Goal: Use online tool/utility: Utilize a website feature to perform a specific function

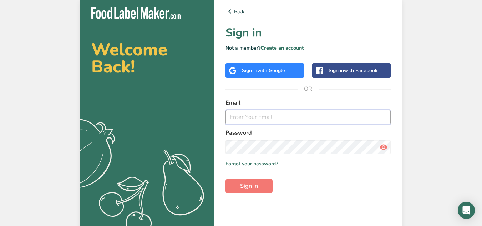
click at [252, 120] on input "email" at bounding box center [307, 117] width 165 height 14
type input "[PERSON_NAME][EMAIL_ADDRESS][DOMAIN_NAME]"
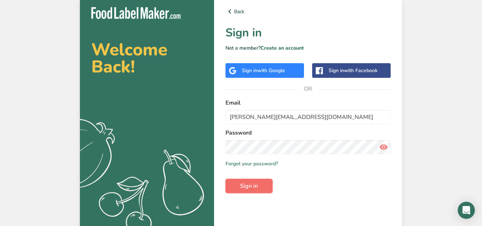
click at [248, 189] on span "Sign in" at bounding box center [249, 185] width 18 height 9
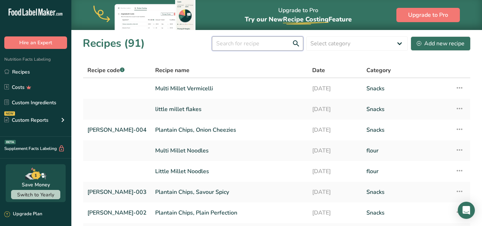
click at [253, 46] on input "text" at bounding box center [257, 43] width 91 height 14
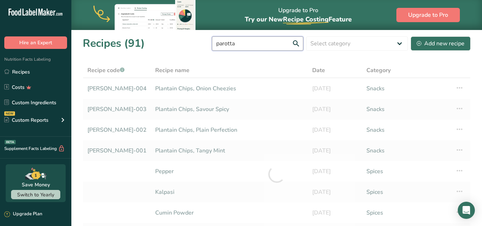
type input "parotta"
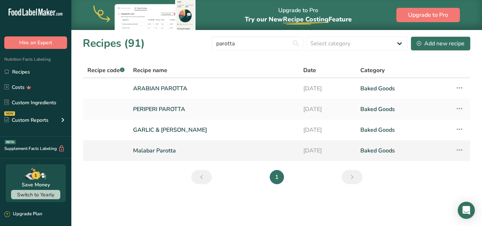
click at [180, 151] on link "Malabar Parotta" at bounding box center [213, 150] width 161 height 15
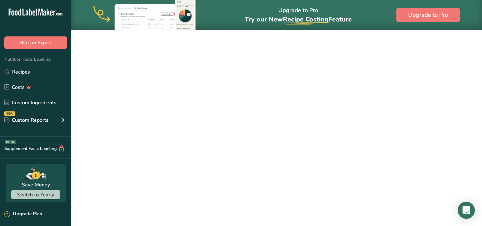
click at [180, 151] on link "Malabar Parotta" at bounding box center [213, 150] width 161 height 15
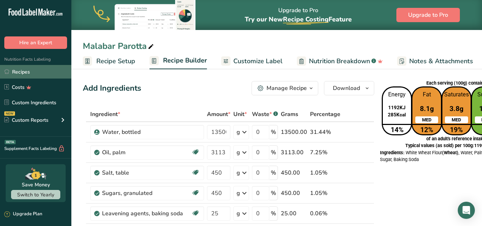
click at [29, 72] on link "Recipes" at bounding box center [35, 72] width 71 height 14
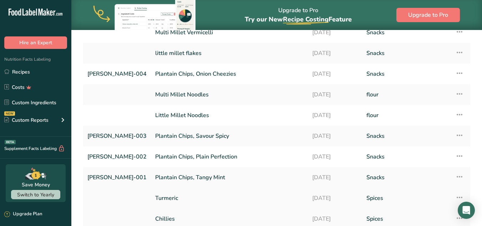
scroll to position [117, 0]
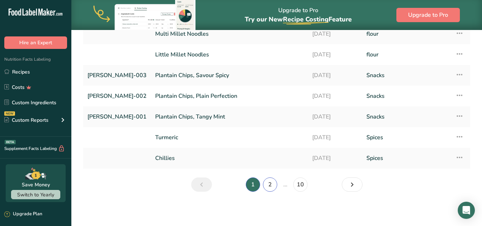
click at [269, 185] on link "2" at bounding box center [270, 184] width 14 height 14
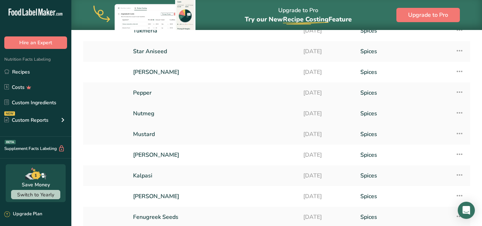
scroll to position [117, 0]
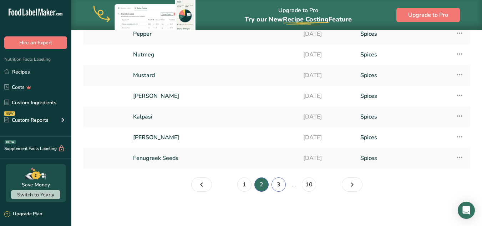
click at [280, 182] on link "3" at bounding box center [278, 184] width 14 height 14
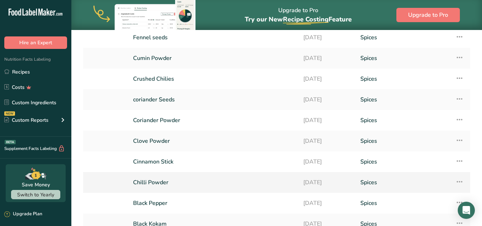
scroll to position [117, 0]
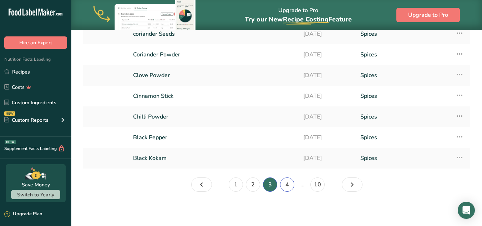
click at [285, 182] on link "4" at bounding box center [287, 184] width 14 height 14
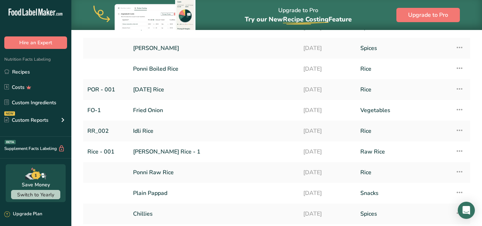
scroll to position [117, 0]
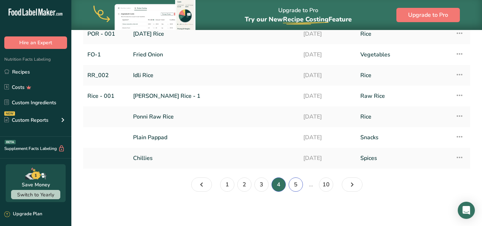
click at [292, 185] on link "5" at bounding box center [295, 184] width 14 height 14
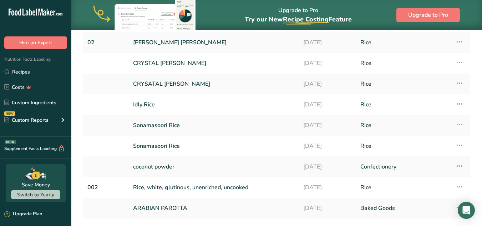
scroll to position [117, 0]
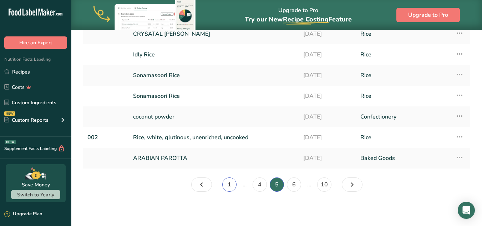
click at [232, 186] on link "1" at bounding box center [229, 184] width 14 height 14
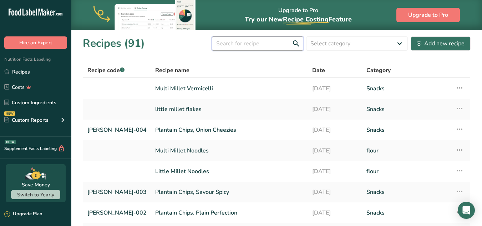
click at [265, 45] on input "text" at bounding box center [257, 43] width 91 height 14
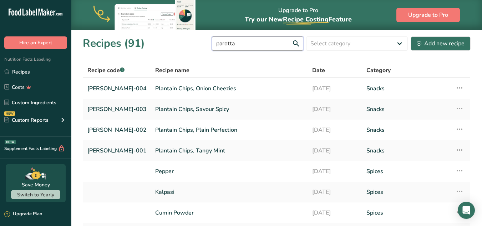
type input "parotta"
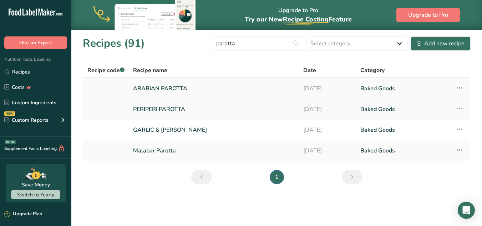
click at [173, 92] on link "ARABIAN PAROTTA" at bounding box center [213, 88] width 161 height 15
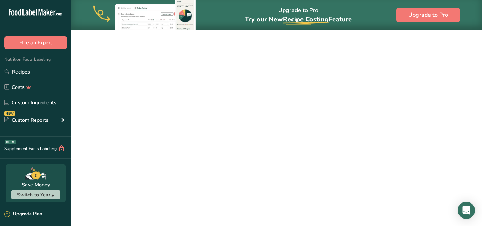
click at [173, 92] on link "ARABIAN PAROTTA" at bounding box center [213, 88] width 161 height 15
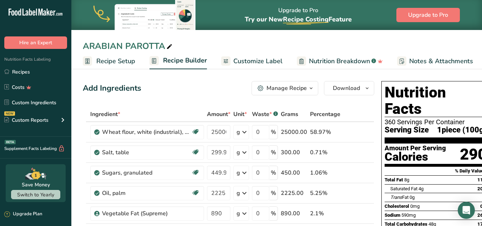
scroll to position [143, 0]
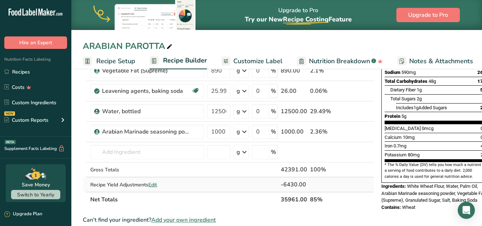
click at [154, 184] on span "Edit" at bounding box center [152, 184] width 9 height 7
select select "0"
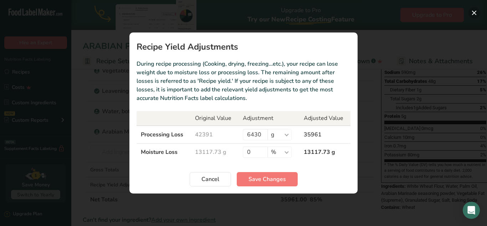
click at [474, 10] on button "Recipe yield modal" at bounding box center [473, 12] width 11 height 11
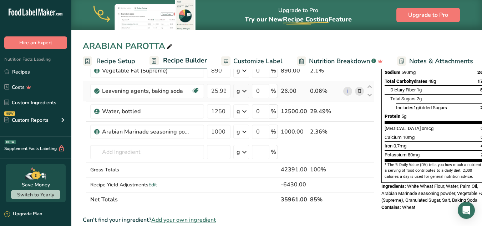
scroll to position [0, 0]
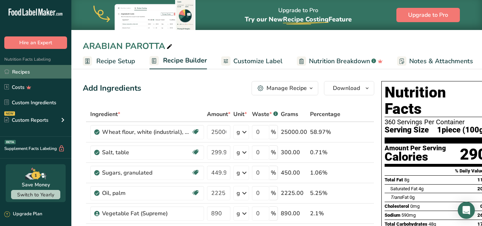
click at [26, 72] on link "Recipes" at bounding box center [35, 72] width 71 height 14
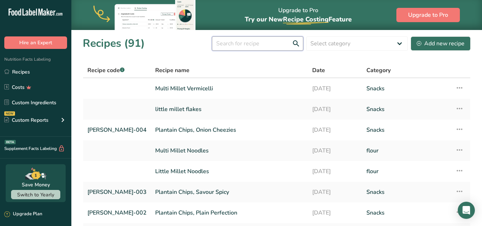
click at [237, 44] on input "text" at bounding box center [257, 43] width 91 height 14
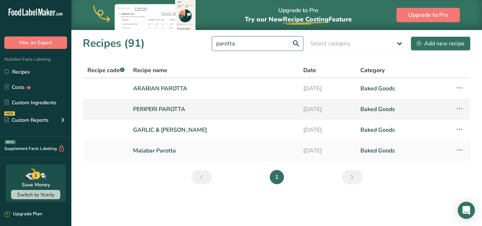
type input "parotta"
click at [184, 107] on link "PERIPERI PAROTTA" at bounding box center [213, 109] width 161 height 15
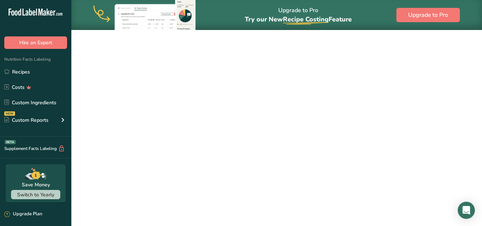
click at [184, 107] on link "PERIPERI PAROTTA" at bounding box center [213, 109] width 161 height 15
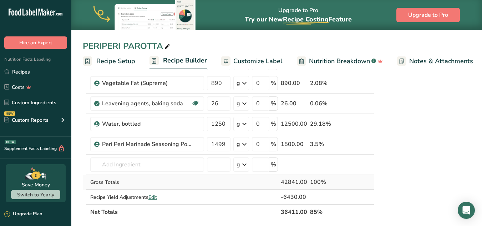
scroll to position [143, 0]
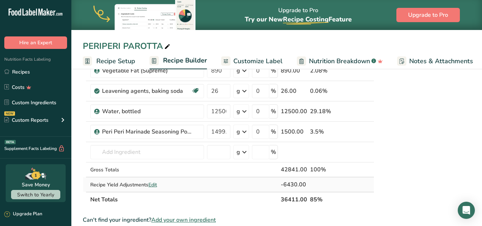
click at [152, 185] on span "Edit" at bounding box center [152, 184] width 9 height 7
select select "0"
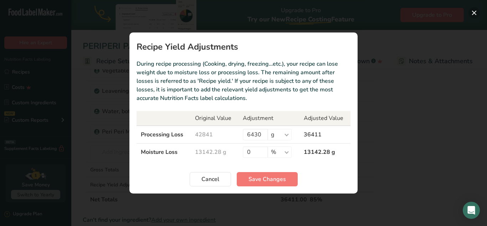
click at [477, 11] on button "Recipe yield modal" at bounding box center [473, 12] width 11 height 11
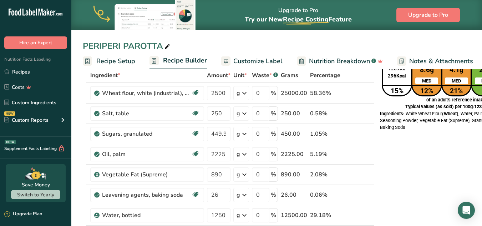
scroll to position [0, 0]
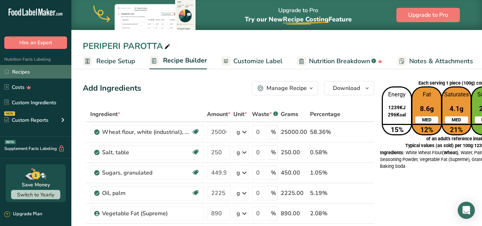
click at [24, 70] on link "Recipes" at bounding box center [35, 72] width 71 height 14
